Goal: Entertainment & Leisure: Consume media (video, audio)

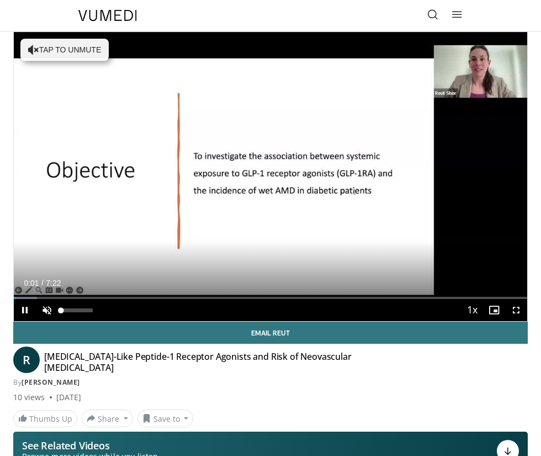
click at [50, 307] on span "Video Player" at bounding box center [47, 310] width 22 height 22
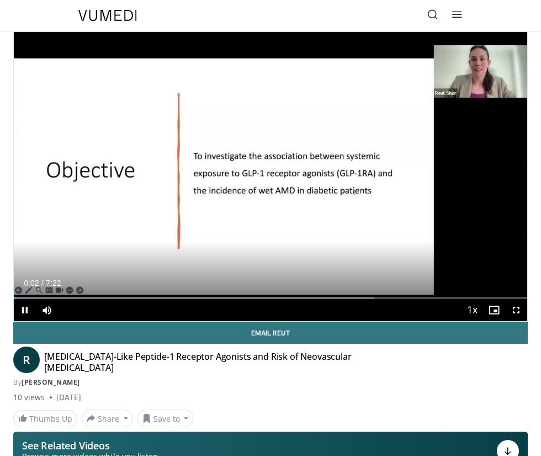
click at [50, 307] on video-js "**********" at bounding box center [271, 176] width 514 height 289
click at [65, 312] on div "Current Time 0:04 / Duration 7:22 Pause Skip Backward Skip Forward Mute 0% Load…" at bounding box center [271, 310] width 514 height 22
click at [76, 309] on div "47%" at bounding box center [76, 310] width 31 height 4
click at [70, 309] on div "30%" at bounding box center [76, 310] width 31 height 4
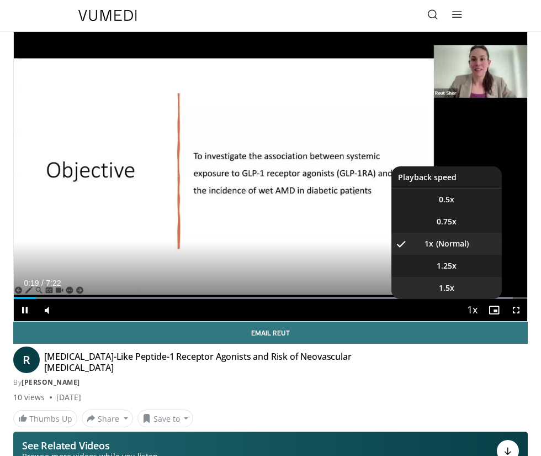
click at [452, 288] on li "1.5x" at bounding box center [447, 288] width 110 height 22
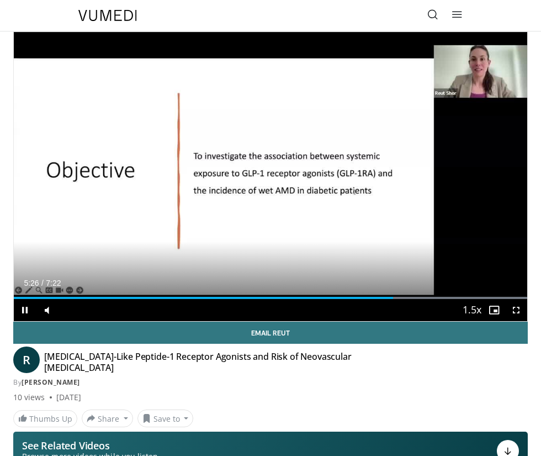
click at [507, 281] on div "Current Time 5:26 / Duration 7:22" at bounding box center [271, 283] width 514 height 10
